Goal: Find specific page/section: Find specific page/section

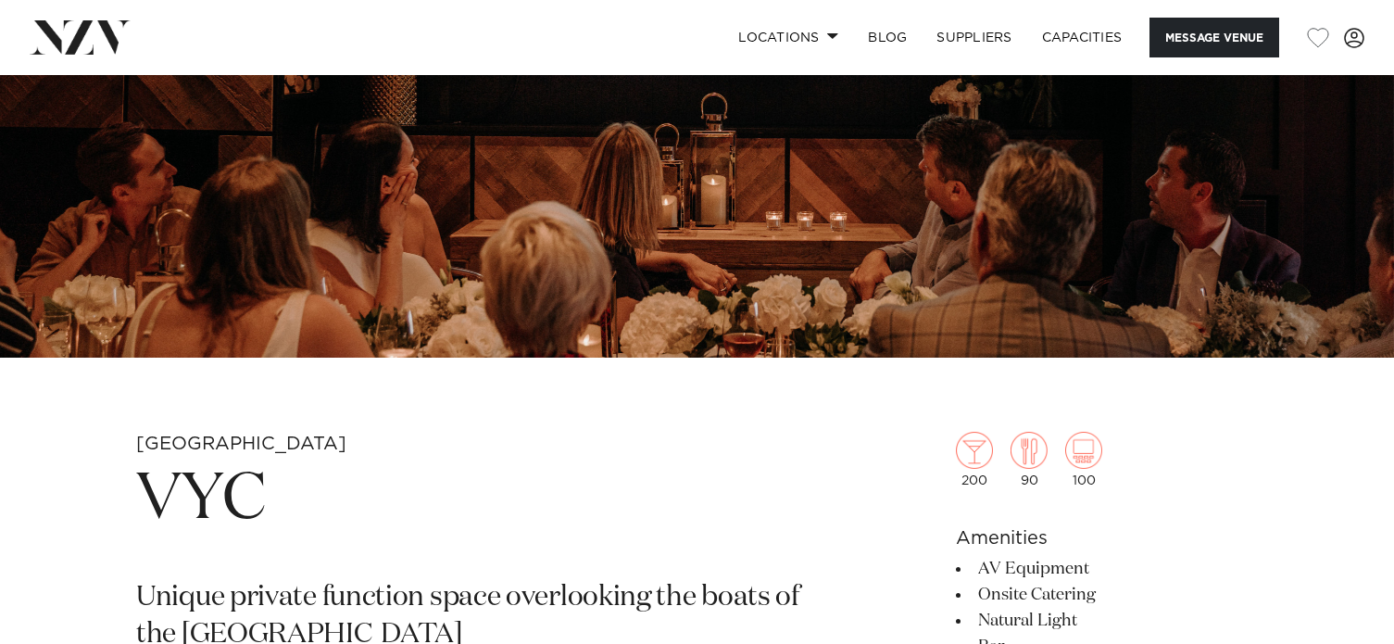
scroll to position [741, 0]
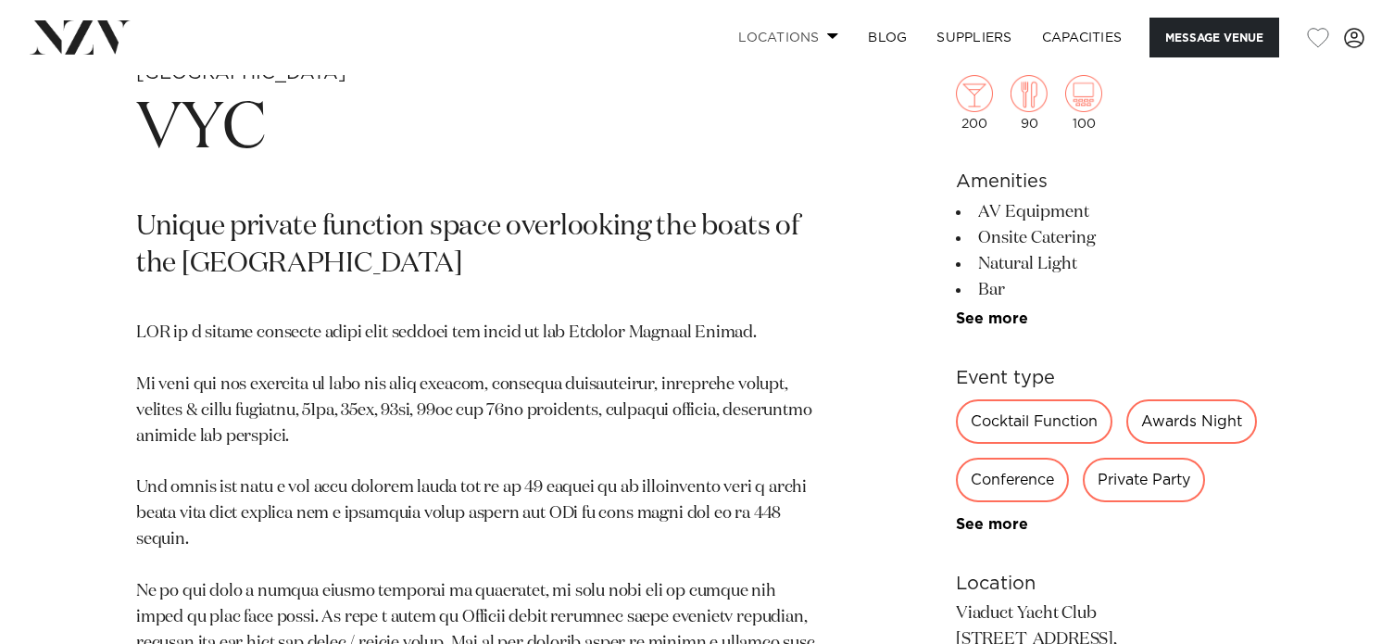
click at [790, 30] on link "Locations" at bounding box center [788, 38] width 130 height 40
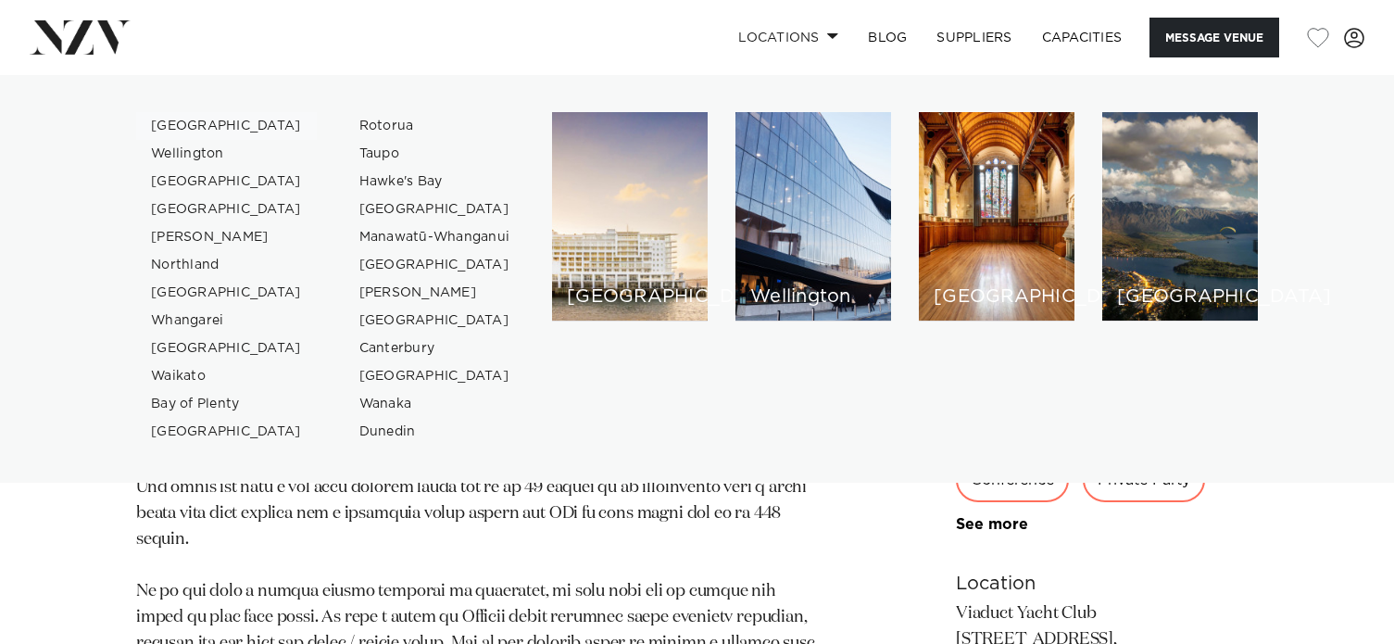
click at [198, 123] on link "[GEOGRAPHIC_DATA]" at bounding box center [226, 126] width 181 height 28
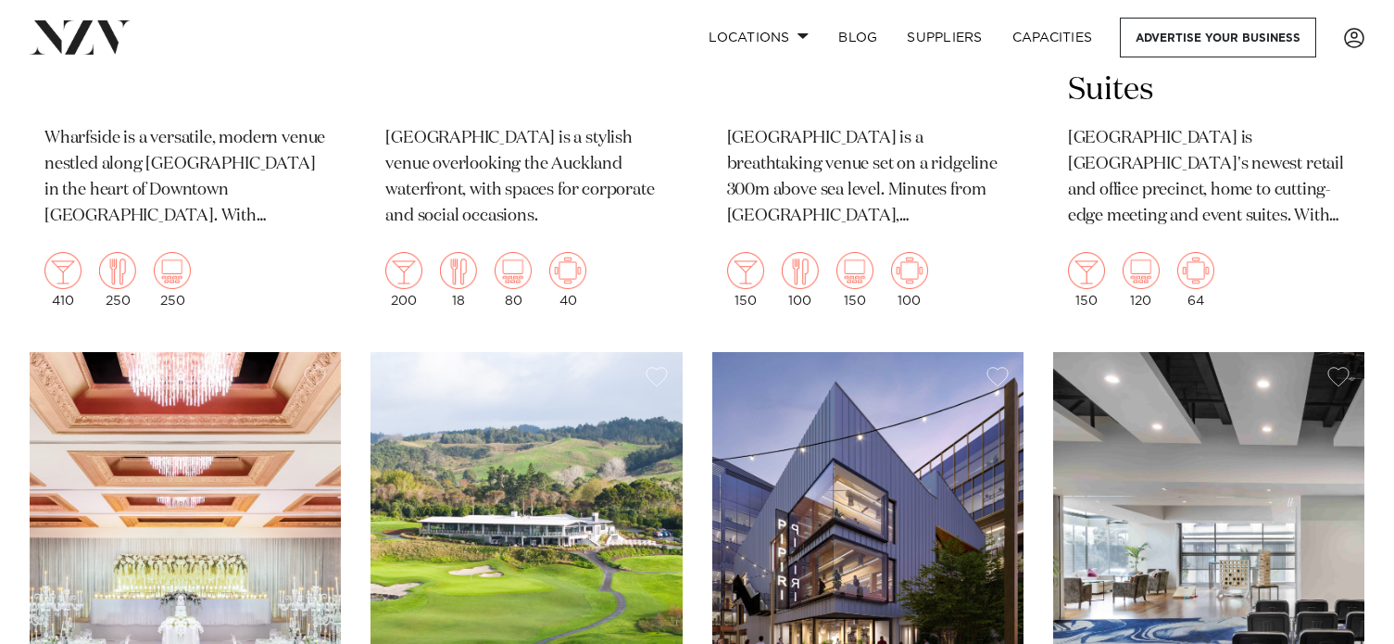
scroll to position [1204, 0]
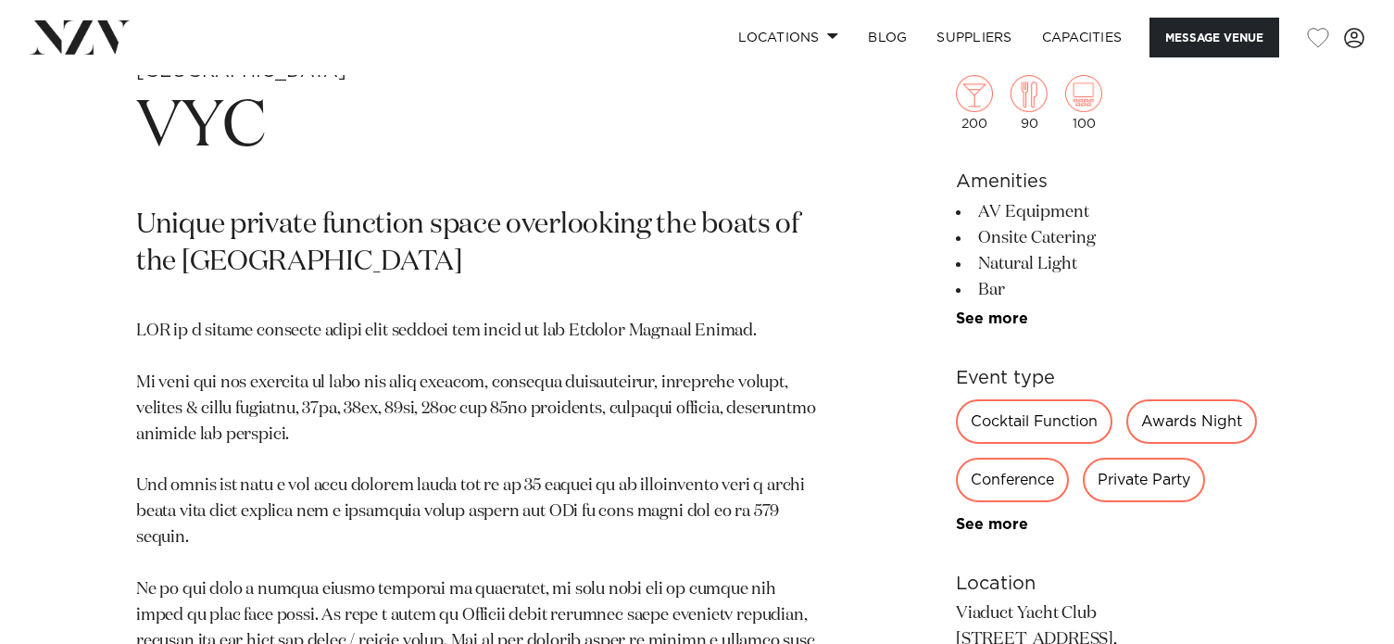
scroll to position [372, 0]
